Goal: Task Accomplishment & Management: Complete application form

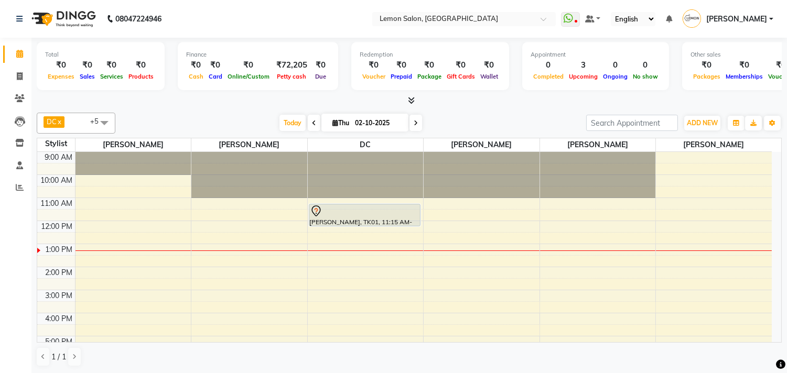
click at [371, 120] on input "02-10-2025" at bounding box center [378, 123] width 52 height 16
select select "10"
select select "2025"
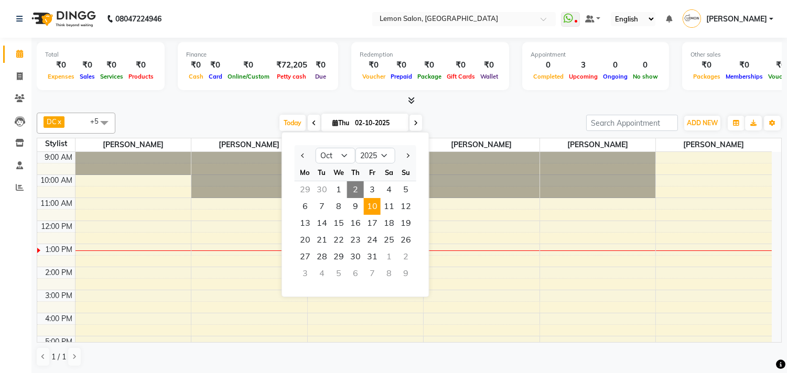
click at [370, 201] on span "10" at bounding box center [372, 206] width 17 height 17
type input "10-10-2025"
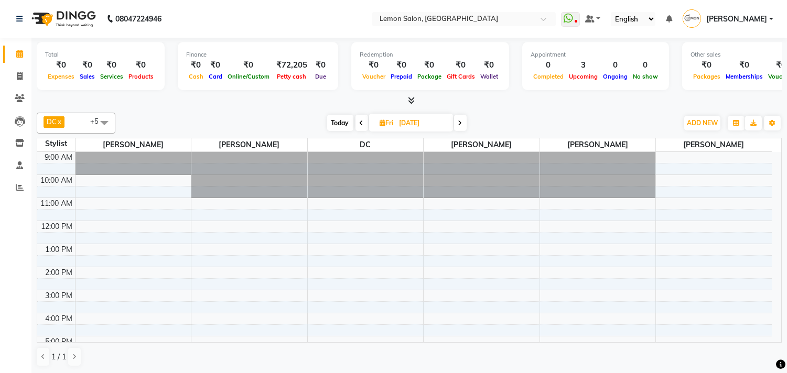
scroll to position [93, 0]
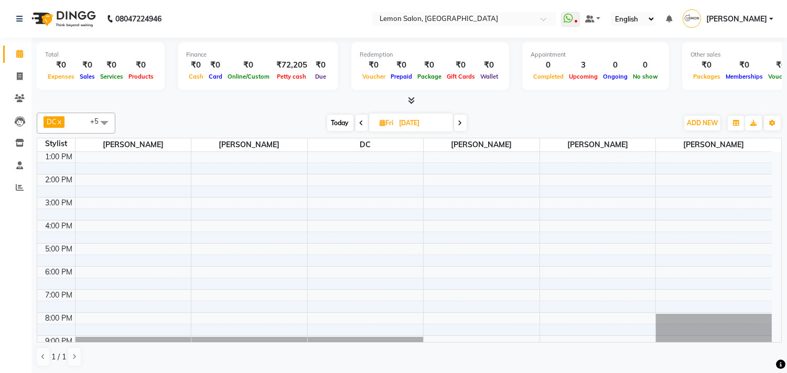
click at [109, 119] on span at bounding box center [104, 123] width 21 height 20
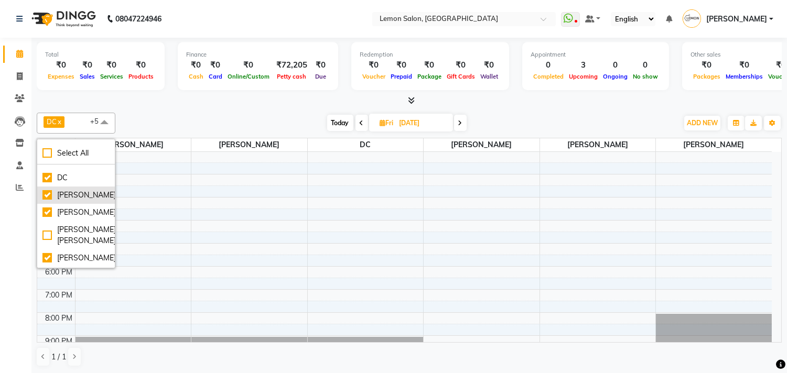
scroll to position [116, 0]
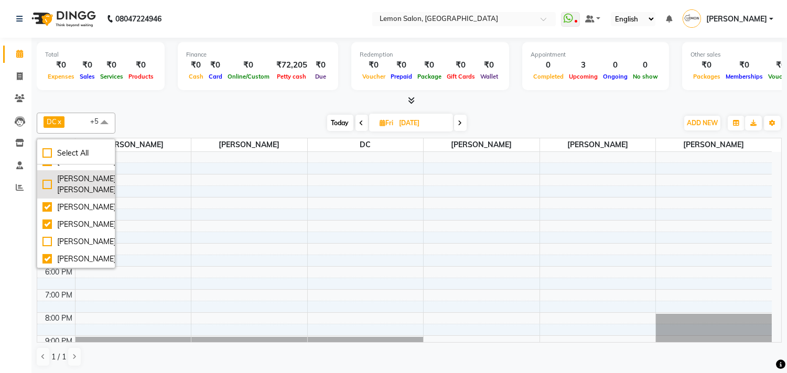
click at [48, 196] on div "[PERSON_NAME] [PERSON_NAME]" at bounding box center [75, 185] width 67 height 22
checkbox input "true"
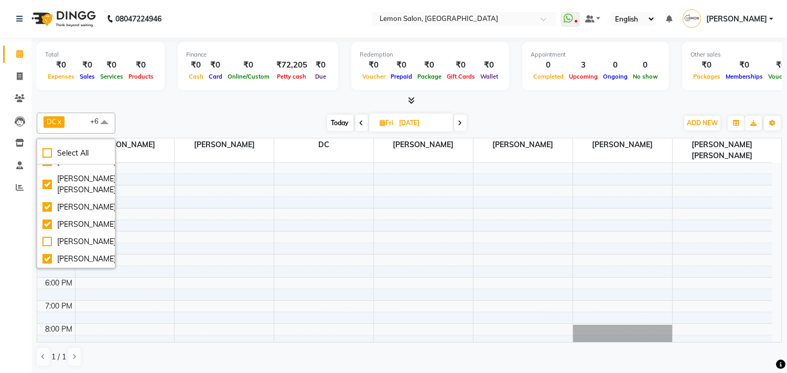
click at [3, 253] on div "Calendar Invoice Clients Leads Inventory Staff Reports Upcoming Tentative Confi…" at bounding box center [71, 194] width 142 height 328
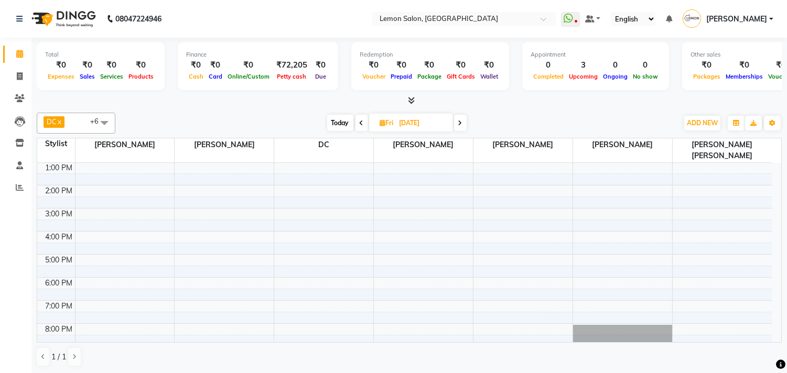
click at [677, 251] on div "9:00 AM 10:00 AM 11:00 AM 12:00 PM 1:00 PM 2:00 PM 3:00 PM 4:00 PM 5:00 PM 6:00…" at bounding box center [404, 231] width 735 height 322
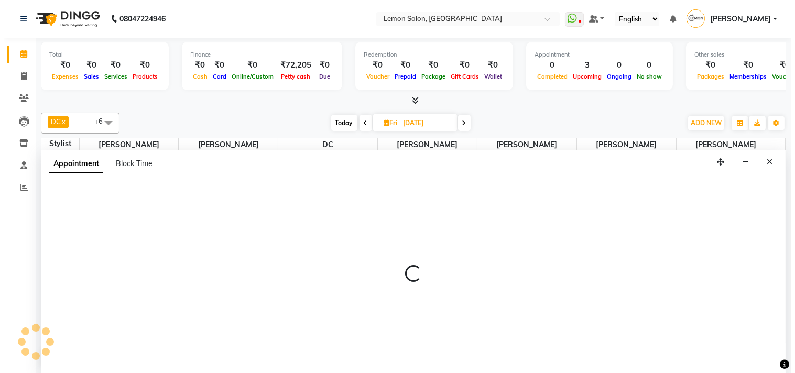
scroll to position [1, 0]
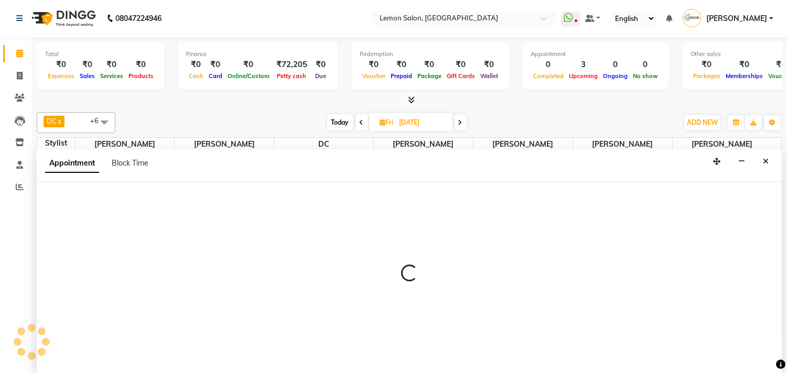
select select "92039"
select select "tentative"
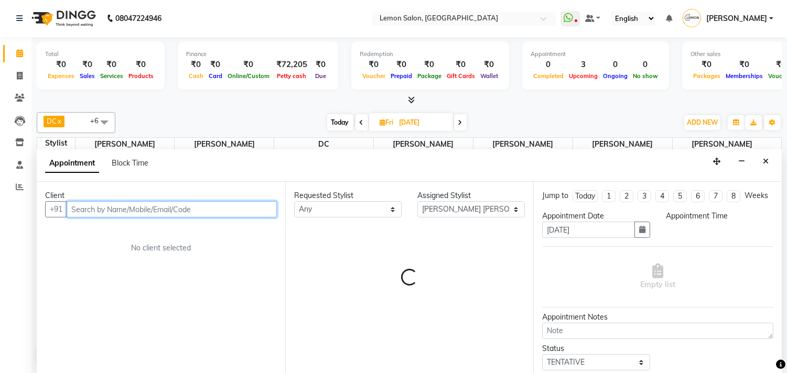
select select "1020"
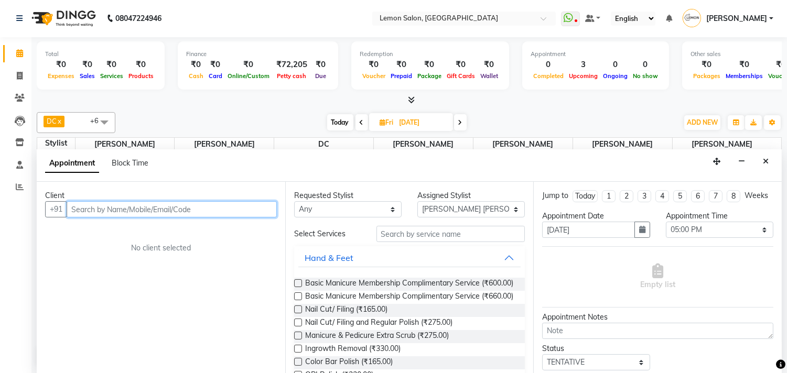
click at [95, 210] on input "text" at bounding box center [172, 209] width 210 height 16
type input "9819588420"
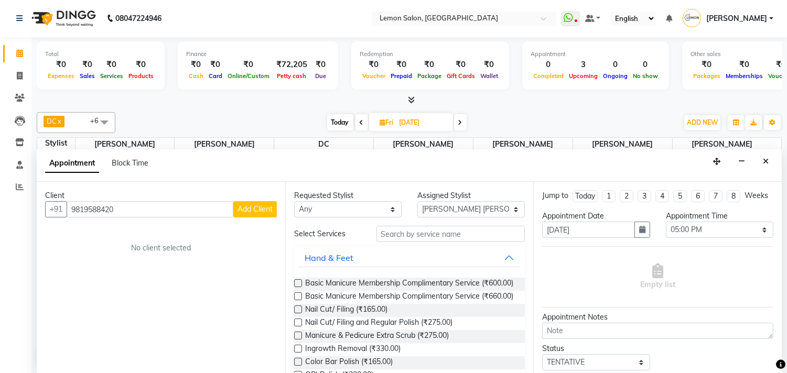
click at [248, 207] on span "Add Client" at bounding box center [255, 208] width 35 height 9
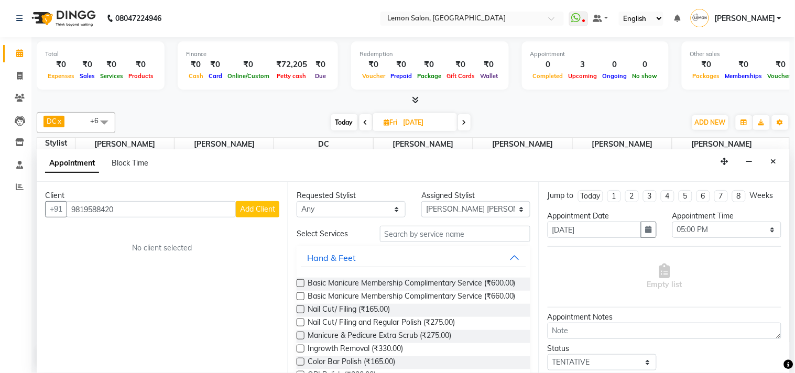
select select "22"
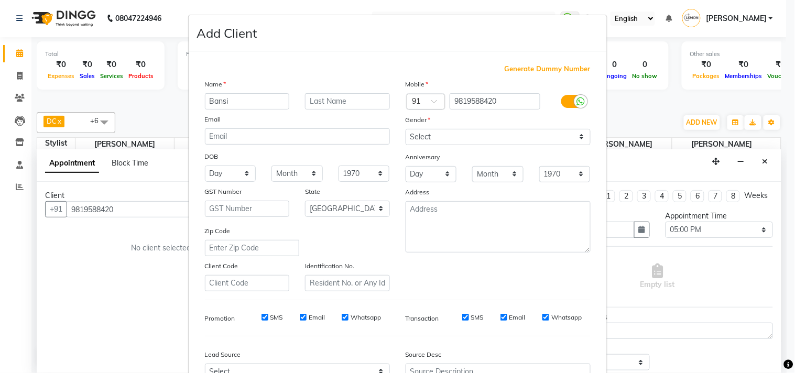
type input "Bansi"
click at [436, 137] on select "Select Male Female Other Prefer Not To Say" at bounding box center [498, 137] width 185 height 16
select select "female"
click at [406, 129] on select "Select Male Female Other Prefer Not To Say" at bounding box center [498, 137] width 185 height 16
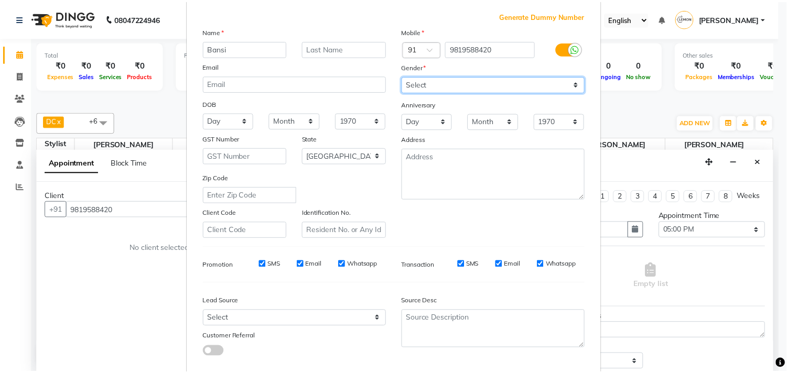
scroll to position [111, 0]
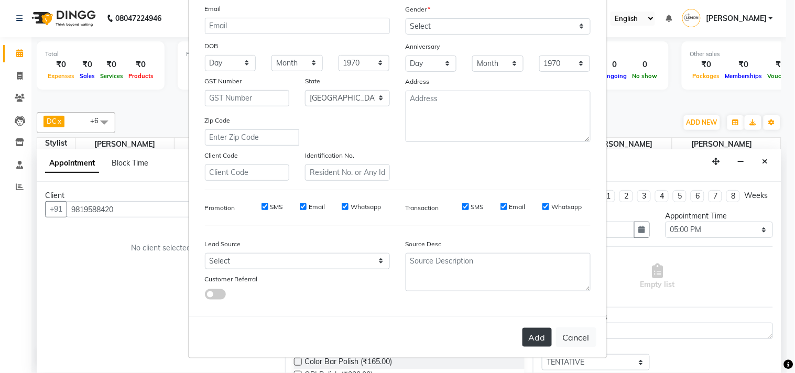
click at [523, 333] on button "Add" at bounding box center [537, 337] width 29 height 19
select select
select select "null"
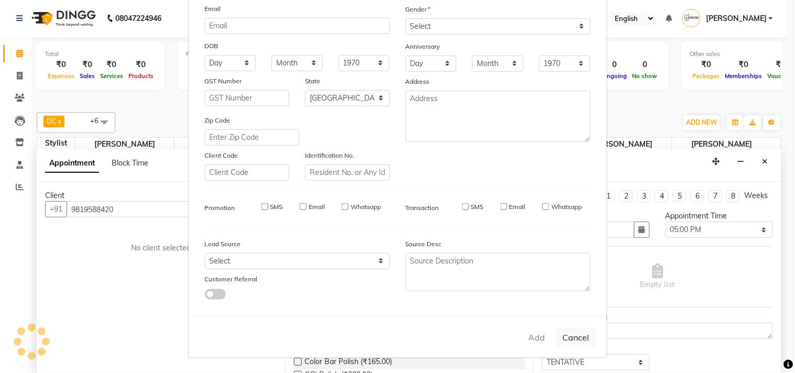
select select
checkbox input "false"
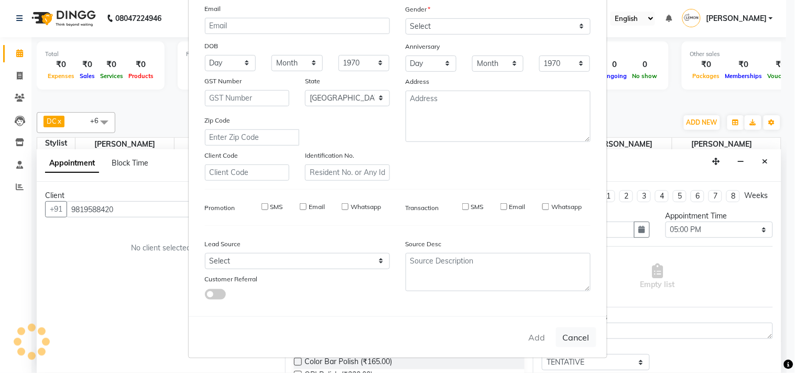
checkbox input "false"
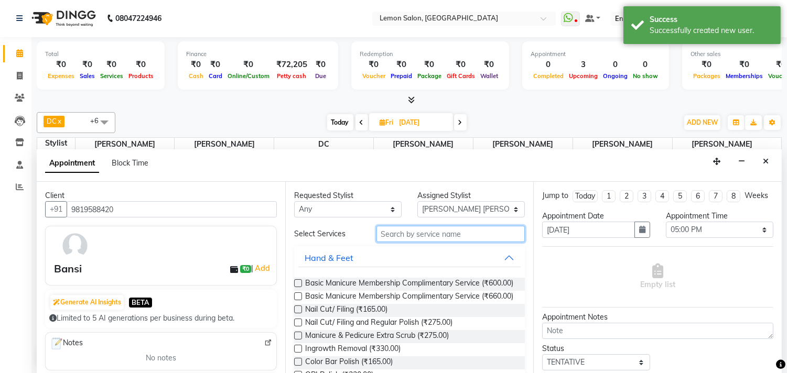
click at [393, 234] on input "text" at bounding box center [450, 234] width 149 height 16
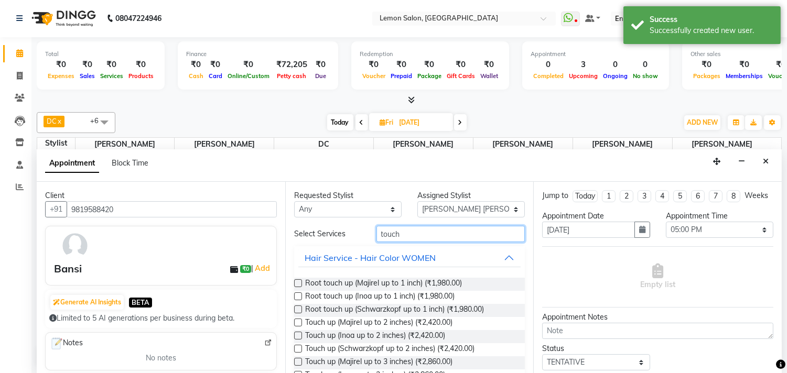
type input "touch"
click at [296, 284] on label at bounding box center [298, 283] width 8 height 8
click at [296, 284] on input "checkbox" at bounding box center [297, 284] width 7 height 7
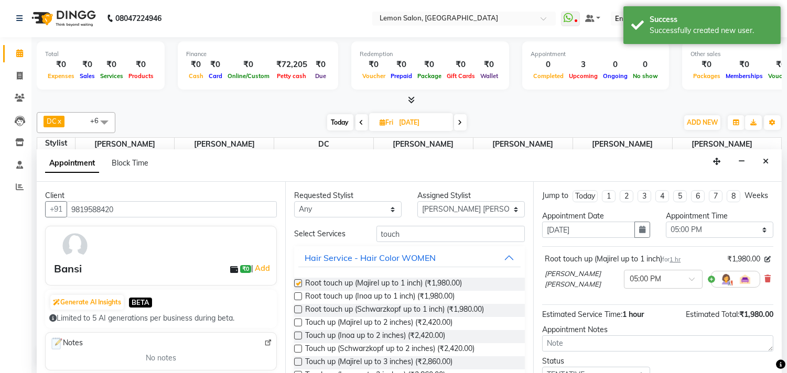
checkbox input "false"
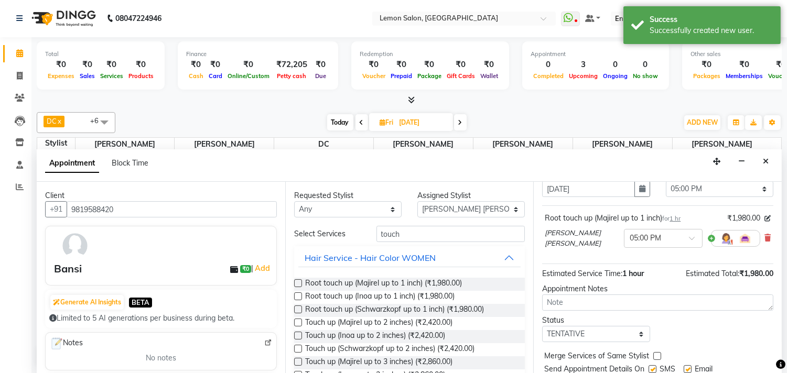
scroll to position [84, 0]
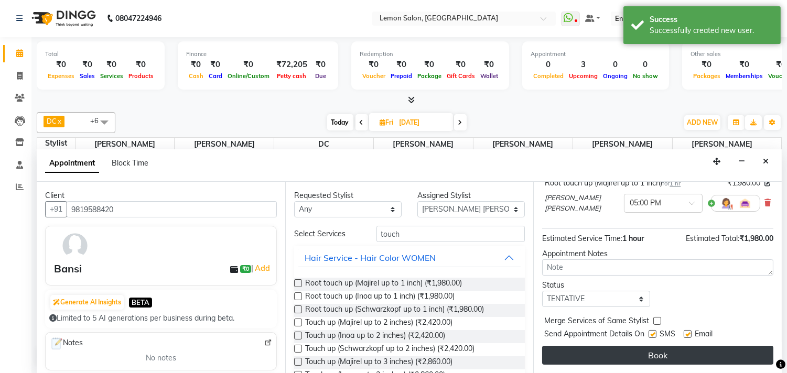
click at [638, 352] on button "Book" at bounding box center [657, 355] width 231 height 19
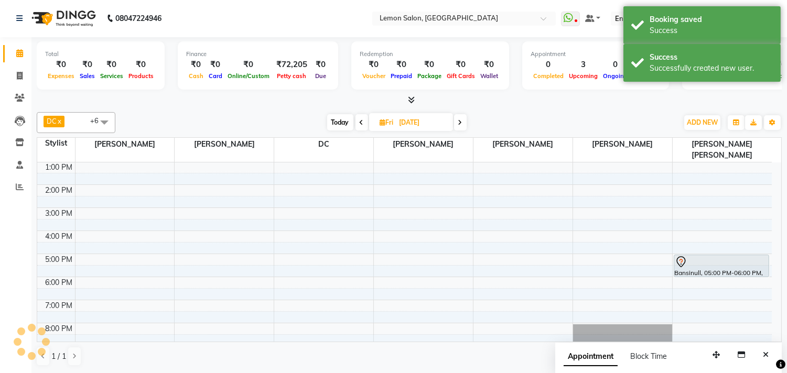
scroll to position [0, 0]
click at [766, 353] on icon "Close" at bounding box center [766, 355] width 6 height 7
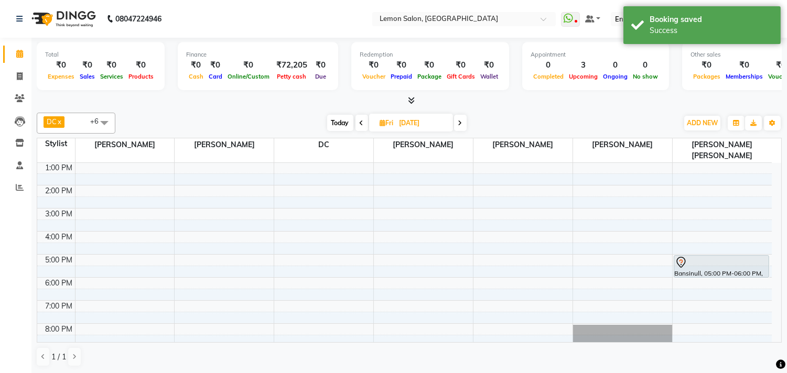
click at [338, 126] on span "Today" at bounding box center [340, 123] width 26 height 16
type input "02-10-2025"
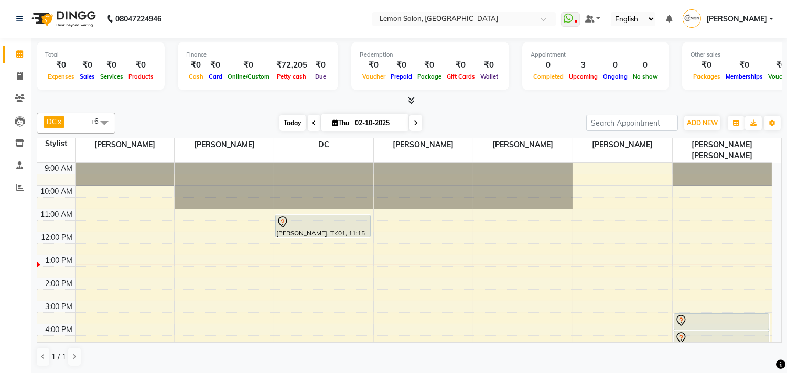
click at [279, 124] on span "Today" at bounding box center [292, 123] width 26 height 16
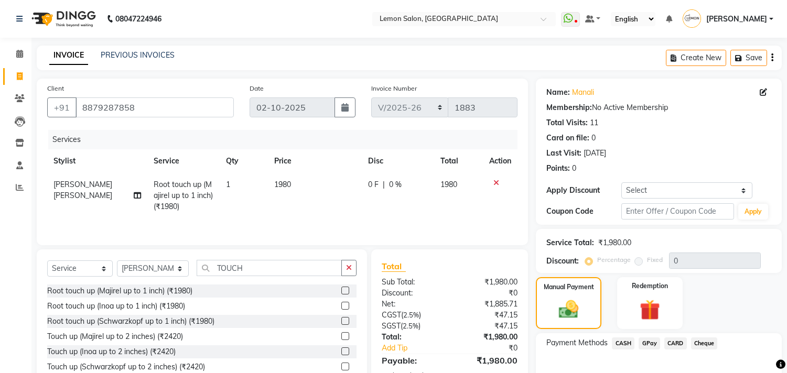
select select "569"
select select "service"
select select "92039"
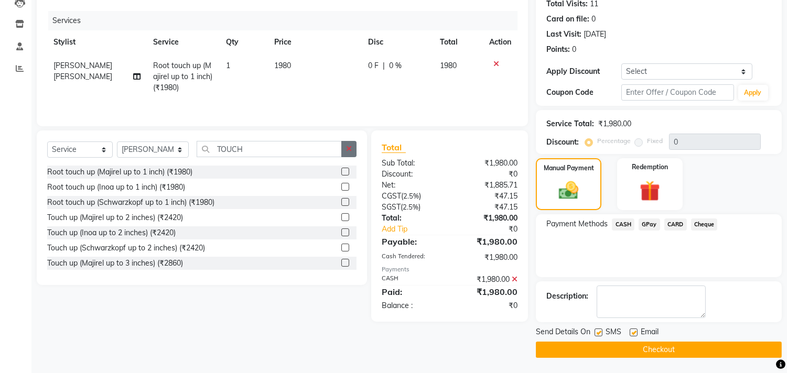
click at [343, 149] on button "button" at bounding box center [348, 149] width 15 height 16
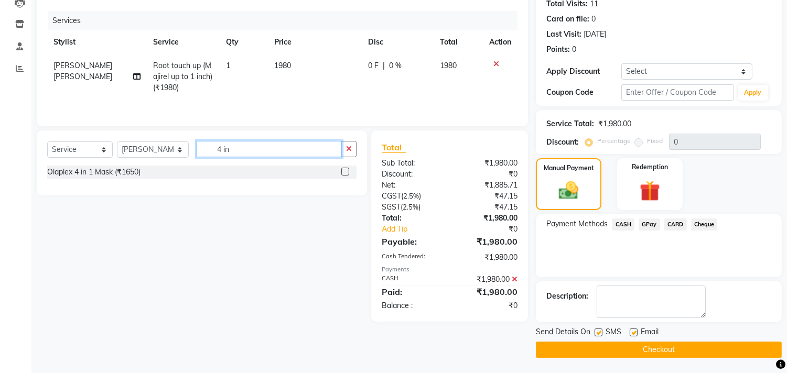
type input "4 in"
click at [599, 332] on label at bounding box center [599, 333] width 8 height 8
click at [599, 332] on input "checkbox" at bounding box center [598, 333] width 7 height 7
checkbox input "false"
click at [631, 332] on label at bounding box center [634, 333] width 8 height 8
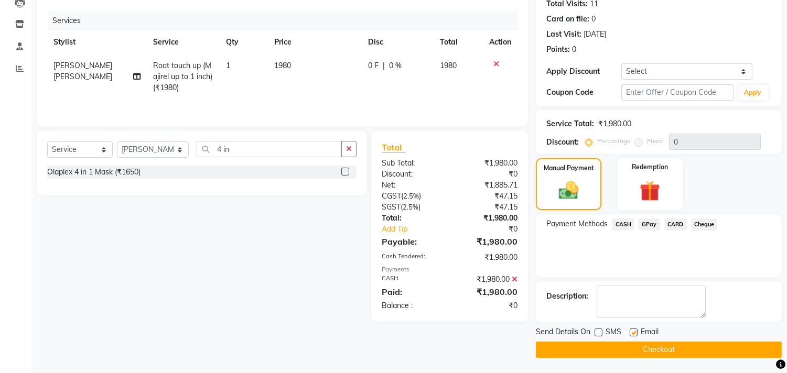
click at [631, 332] on input "checkbox" at bounding box center [633, 333] width 7 height 7
checkbox input "false"
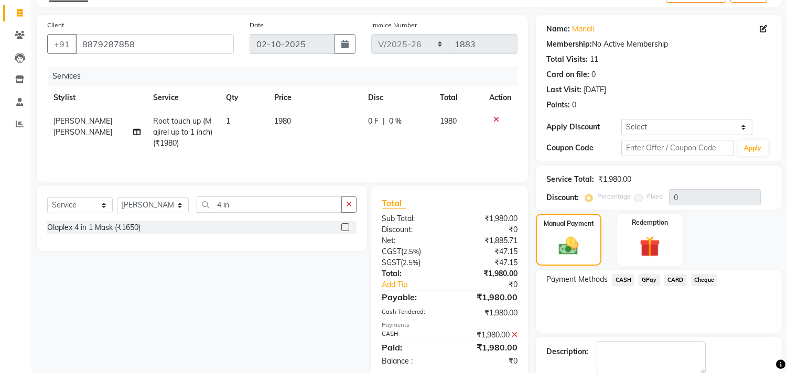
scroll to position [119, 0]
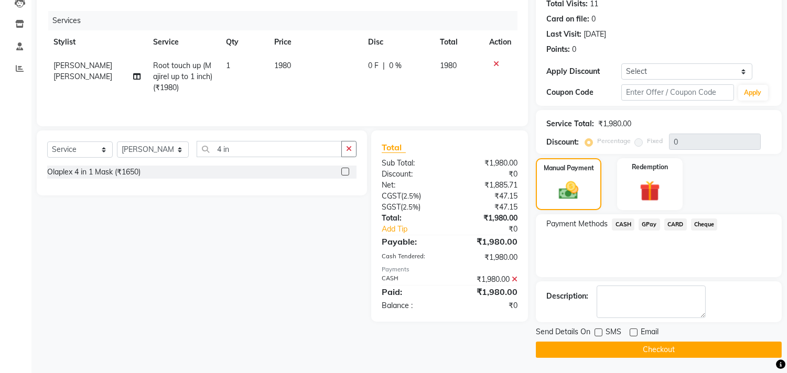
click at [574, 348] on button "Checkout" at bounding box center [659, 350] width 246 height 16
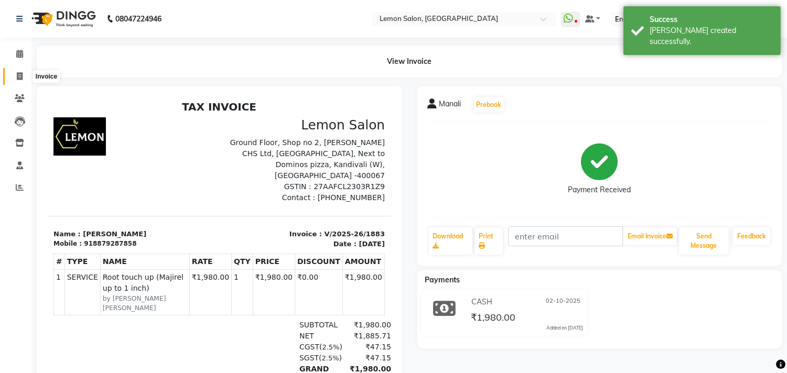
click at [17, 74] on icon at bounding box center [20, 76] width 6 height 8
select select "service"
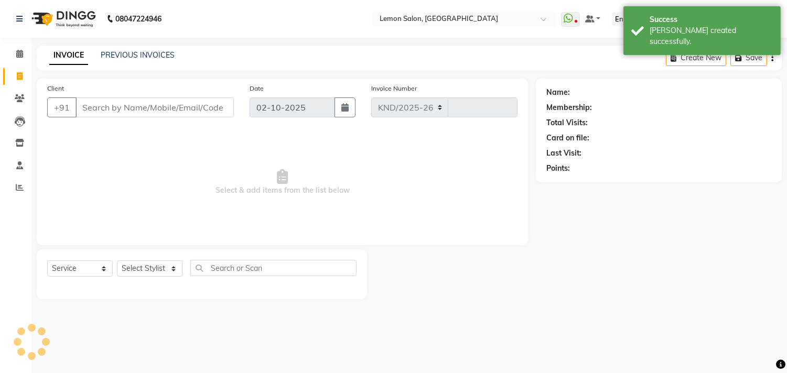
select select "569"
type input "1884"
